Goal: Task Accomplishment & Management: Use online tool/utility

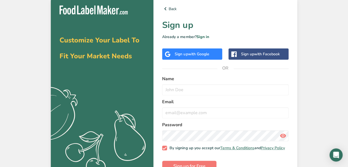
drag, startPoint x: 0, startPoint y: 0, endPoint x: 182, endPoint y: 51, distance: 189.0
click at [182, 51] on div "Sign up with Google" at bounding box center [192, 54] width 34 height 6
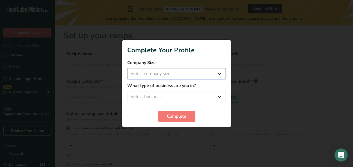
click at [216, 75] on select "Select company size Fewer than 10 Employees 10 to 50 Employees 51 to 500 Employ…" at bounding box center [176, 73] width 98 height 11
select select "1"
click at [127, 68] on select "Select company size Fewer than 10 Employees 10 to 50 Employees 51 to 500 Employ…" at bounding box center [176, 73] width 98 height 11
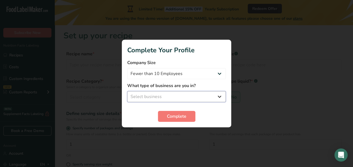
click at [215, 93] on select "Select business Packaged Food Manufacturer Restaurant & Cafe Bakery Meal Plans …" at bounding box center [176, 96] width 98 height 11
select select "8"
click at [127, 91] on select "Select business Packaged Food Manufacturer Restaurant & Cafe Bakery Meal Plans …" at bounding box center [176, 96] width 98 height 11
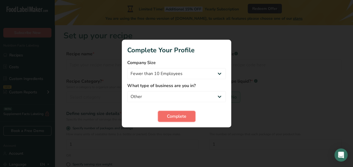
click at [169, 121] on button "Complete" at bounding box center [176, 116] width 37 height 11
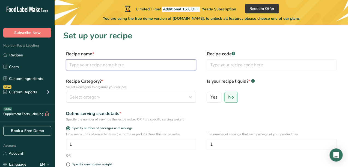
click at [123, 67] on input "text" at bounding box center [131, 64] width 130 height 11
type input "d"
type input "dried lemon and orange"
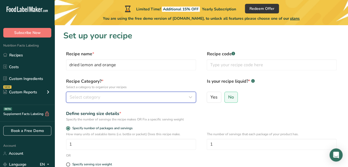
click at [102, 95] on div "Select category" at bounding box center [130, 97] width 120 height 7
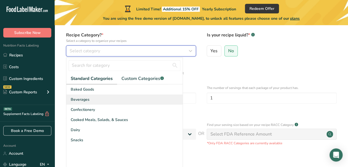
scroll to position [47, 0]
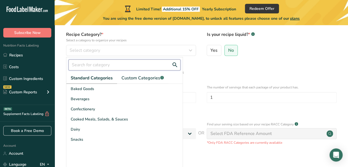
click at [124, 65] on input "text" at bounding box center [125, 64] width 112 height 11
type input "r"
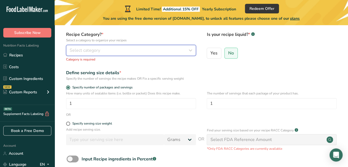
click at [191, 53] on icon "button" at bounding box center [190, 50] width 7 height 10
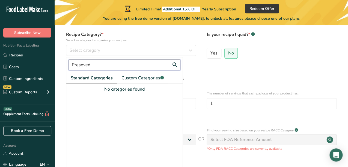
click at [149, 62] on input "Preseved" at bounding box center [125, 64] width 112 height 11
type input "P"
type input "d"
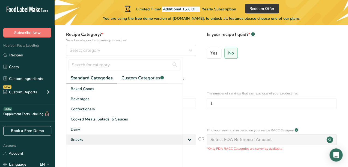
click at [90, 140] on div "Snacks" at bounding box center [124, 139] width 116 height 10
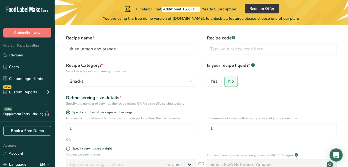
scroll to position [14, 0]
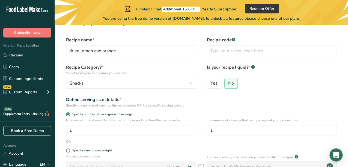
click at [228, 56] on div "Recipe code .a-a{fill:#347362;}.b-a{fill:#fff;}" at bounding box center [272, 48] width 130 height 23
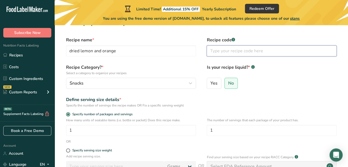
click at [217, 49] on input "text" at bounding box center [272, 50] width 130 height 11
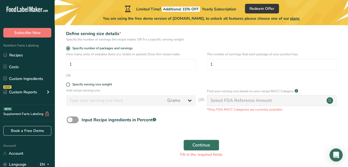
scroll to position [99, 0]
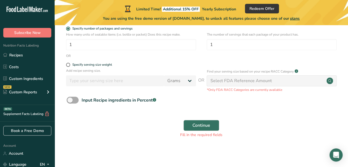
type input "245678"
click at [70, 100] on span at bounding box center [73, 99] width 12 height 7
click at [70, 100] on input "Input Recipe ingredients in Percent .a-a{fill:#347362;}.b-a{fill:#fff;}" at bounding box center [69, 100] width 4 height 4
checkbox input "true"
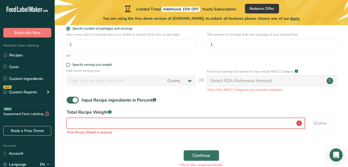
click at [108, 122] on input "number" at bounding box center [186, 123] width 238 height 11
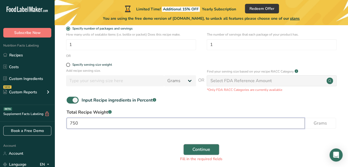
type input "750"
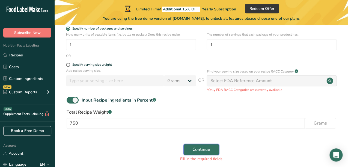
click at [189, 151] on button "Continue" at bounding box center [202, 149] width 36 height 11
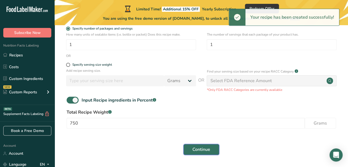
click at [202, 146] on span "Continue" at bounding box center [202, 149] width 18 height 7
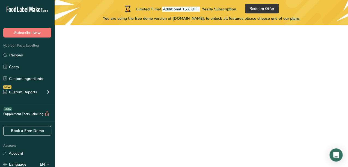
scroll to position [21, 0]
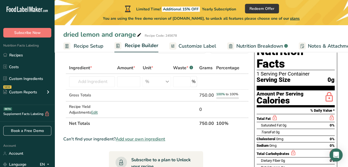
scroll to position [22, 0]
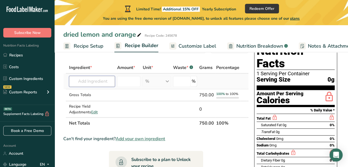
click at [95, 79] on input "text" at bounding box center [92, 81] width 46 height 11
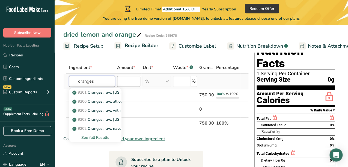
type input "oranges"
click at [130, 84] on input "number" at bounding box center [128, 81] width 23 height 11
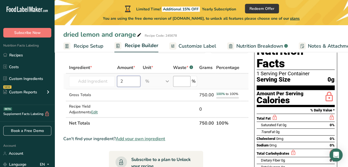
type input "2"
click at [183, 82] on input "number" at bounding box center [181, 81] width 17 height 11
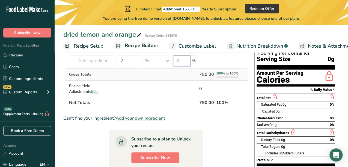
scroll to position [0, 0]
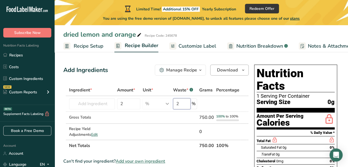
type input "2"
click at [219, 70] on span "Download" at bounding box center [227, 70] width 21 height 7
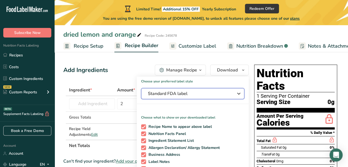
click at [185, 96] on span "Standard FDA label" at bounding box center [189, 93] width 82 height 7
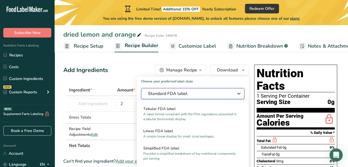
scroll to position [24, 0]
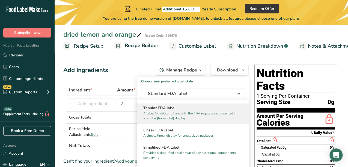
click at [166, 121] on div "Tabular FDA label A label format compliant with the FDA regulations presented i…" at bounding box center [193, 113] width 112 height 22
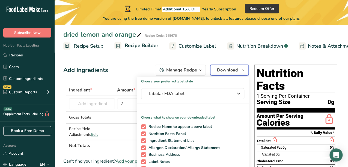
click at [228, 73] on button "Download" at bounding box center [229, 69] width 39 height 11
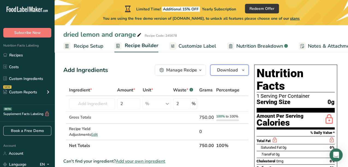
click at [219, 73] on span "Download" at bounding box center [227, 70] width 21 height 7
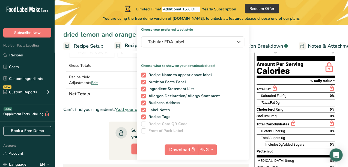
scroll to position [52, 0]
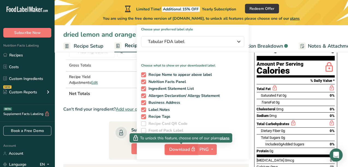
click at [186, 147] on span "Download" at bounding box center [182, 149] width 27 height 7
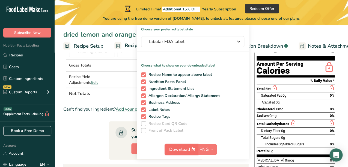
click at [186, 147] on span "Download" at bounding box center [182, 149] width 27 height 7
click at [169, 117] on span "Recipe Tags" at bounding box center [158, 116] width 25 height 5
click at [145, 117] on input "Recipe Tags" at bounding box center [143, 117] width 4 height 4
checkbox input "false"
click at [78, 99] on section "Ingredient * Amount * Unit * Waste * .a-a{fill:#347362;}.b-a{fill:#fff;} Grams …" at bounding box center [156, 138] width 186 height 213
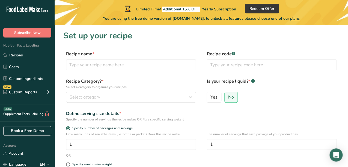
scroll to position [92, 0]
